Goal: Task Accomplishment & Management: Use online tool/utility

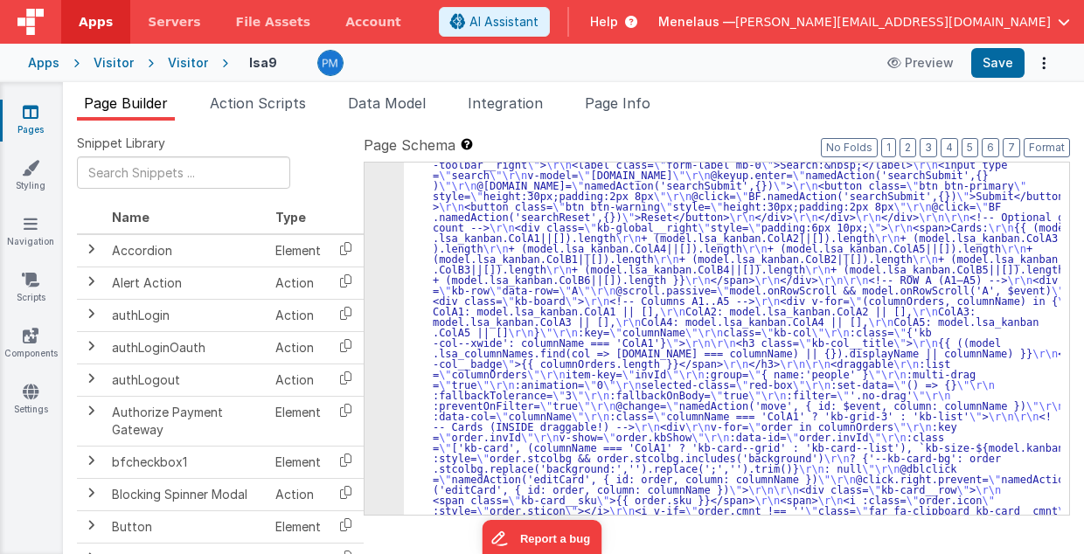
scroll to position [1021, 0]
click at [1043, 64] on icon "Options" at bounding box center [1044, 63] width 24 height 1
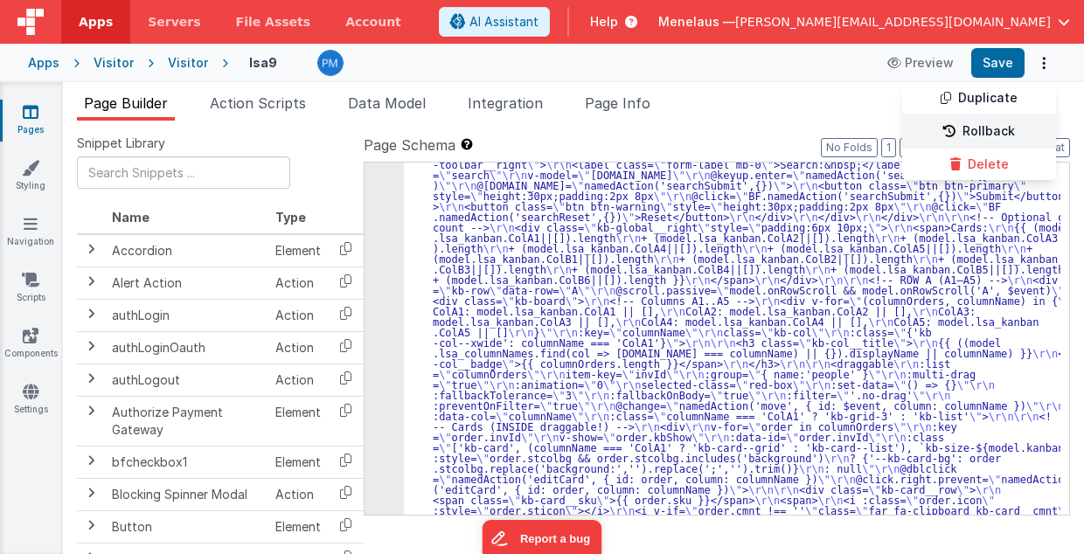
click at [1019, 132] on link "Rollback" at bounding box center [979, 131] width 154 height 33
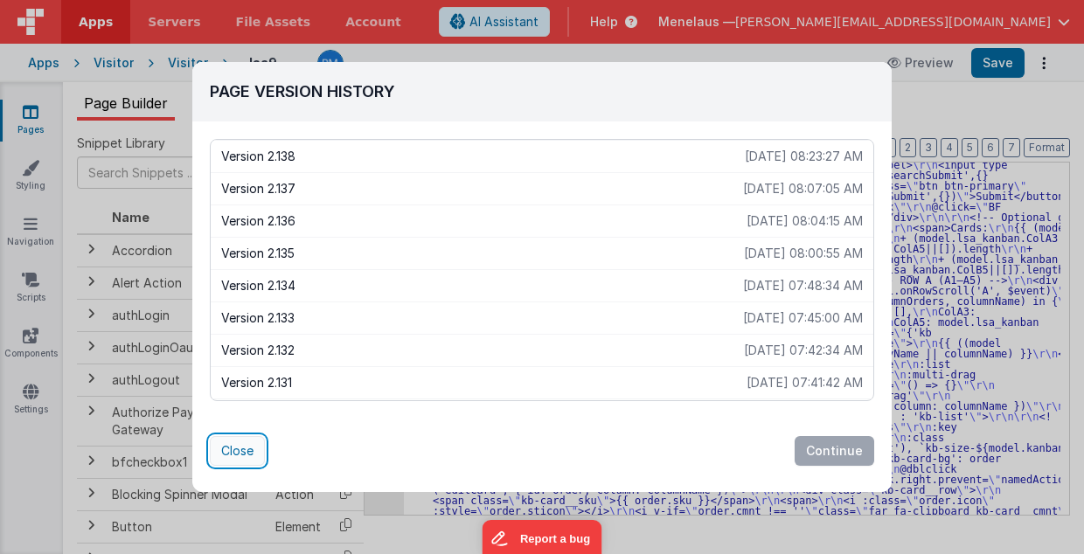
drag, startPoint x: 241, startPoint y: 449, endPoint x: 264, endPoint y: 456, distance: 23.8
click at [242, 451] on button "Close" at bounding box center [237, 451] width 55 height 30
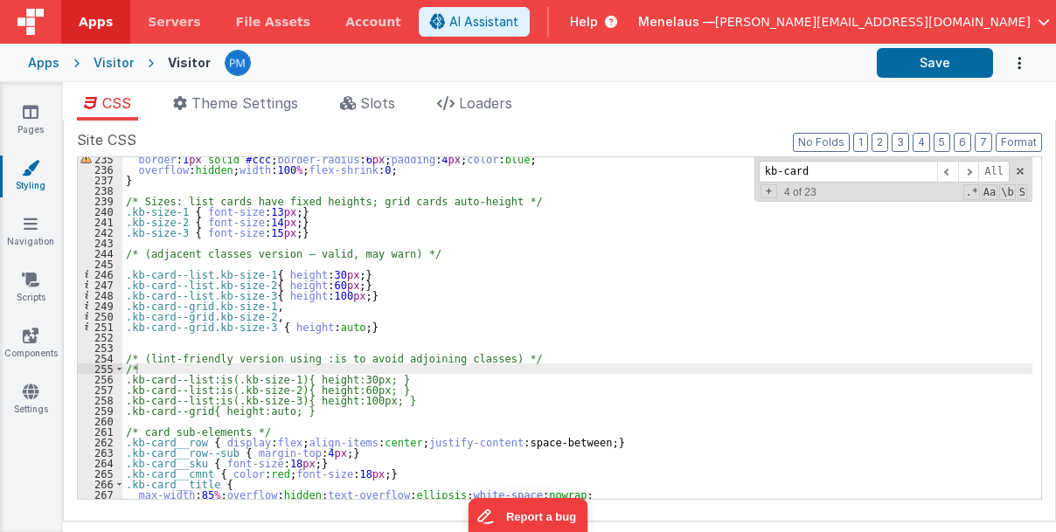
scroll to position [2459, 0]
